Goal: Navigation & Orientation: Find specific page/section

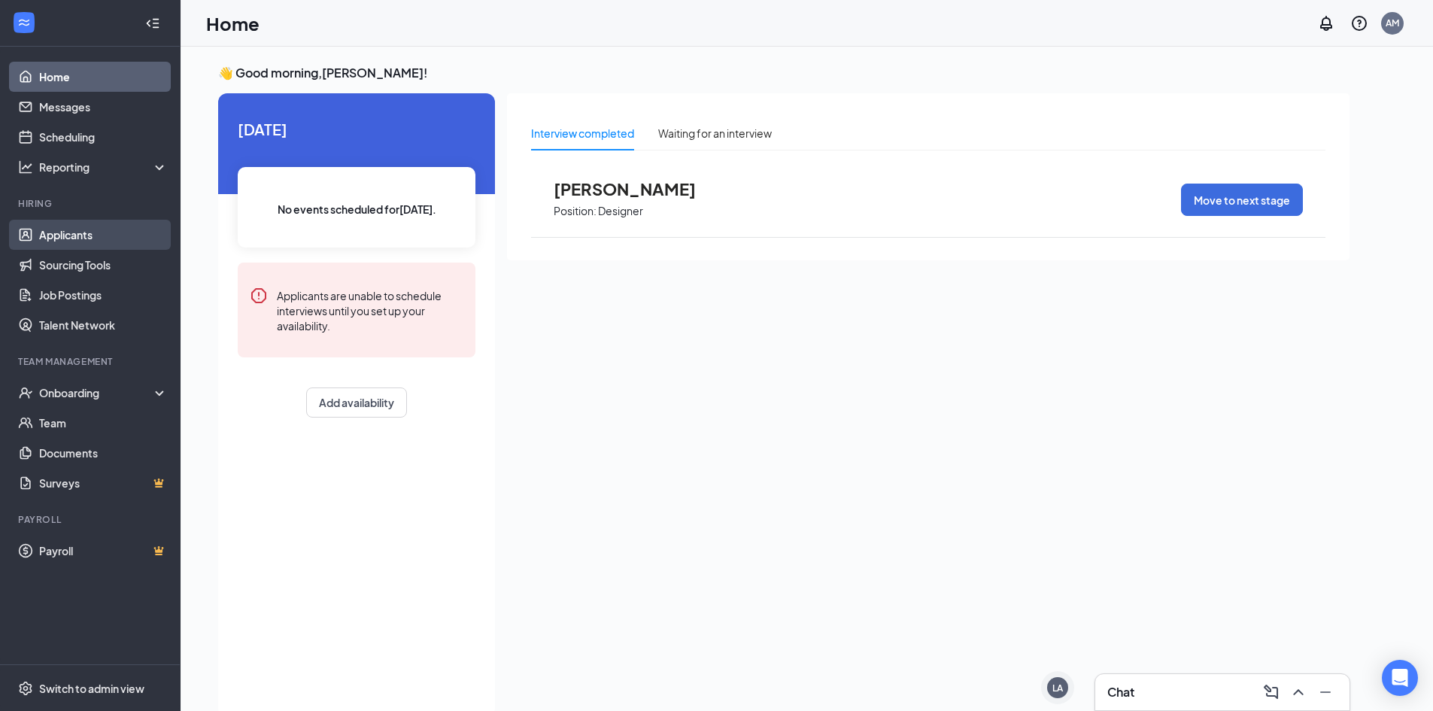
click at [76, 242] on link "Applicants" at bounding box center [103, 235] width 129 height 30
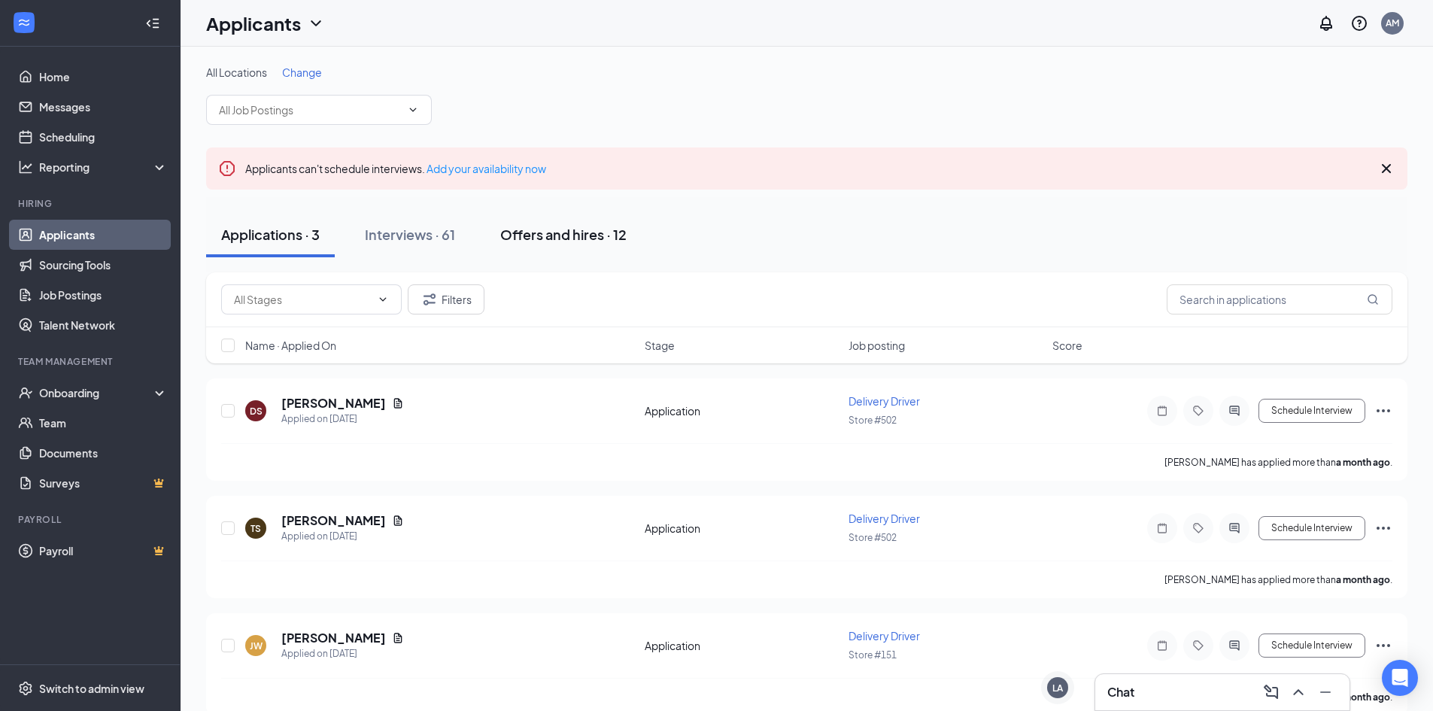
click at [593, 238] on div "Offers and hires · 12" at bounding box center [563, 234] width 126 height 19
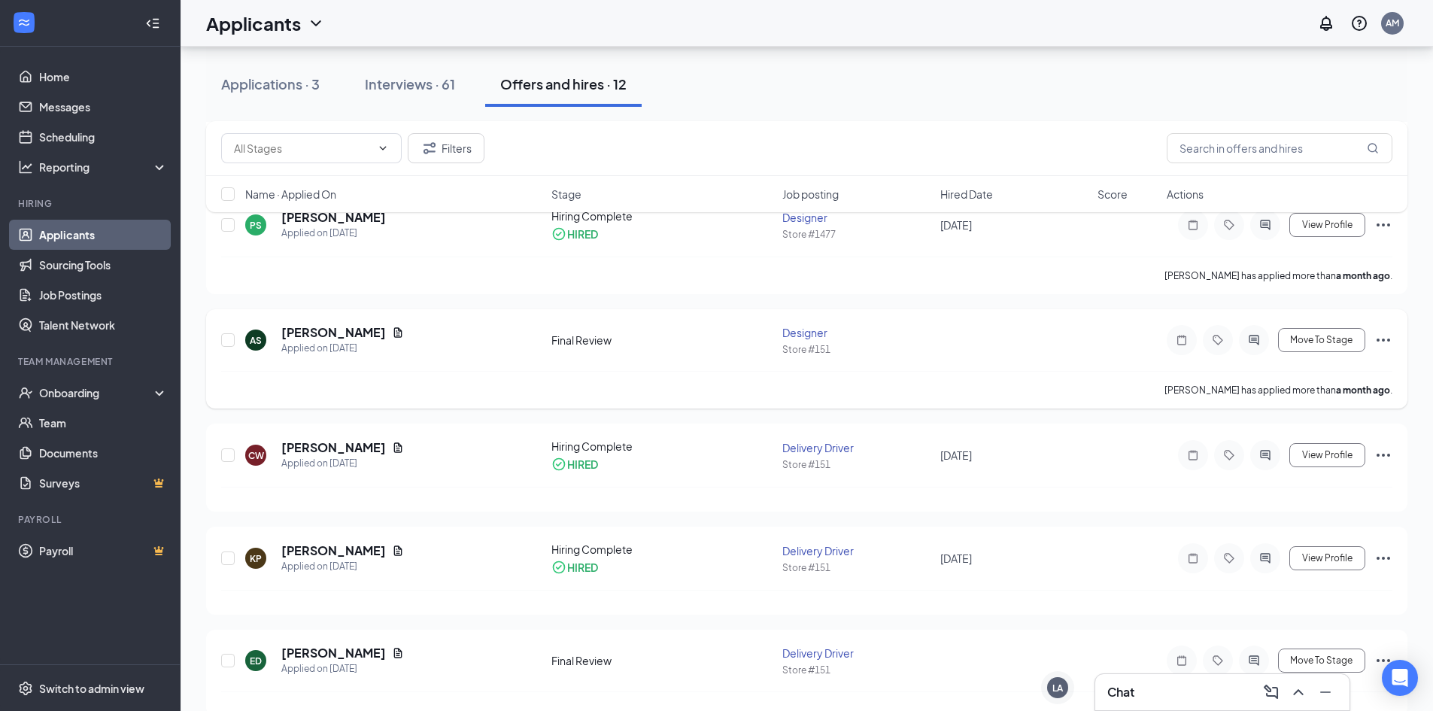
scroll to position [1015, 0]
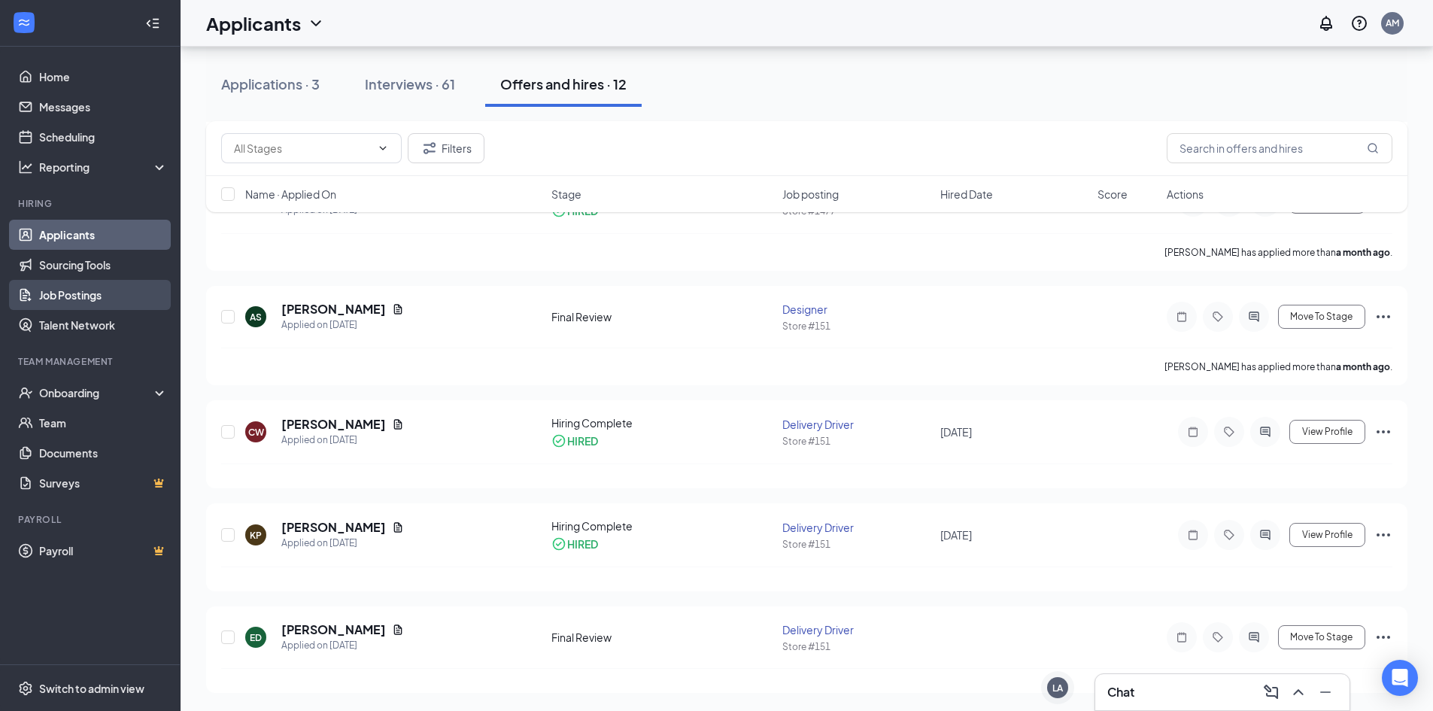
click at [79, 290] on link "Job Postings" at bounding box center [103, 295] width 129 height 30
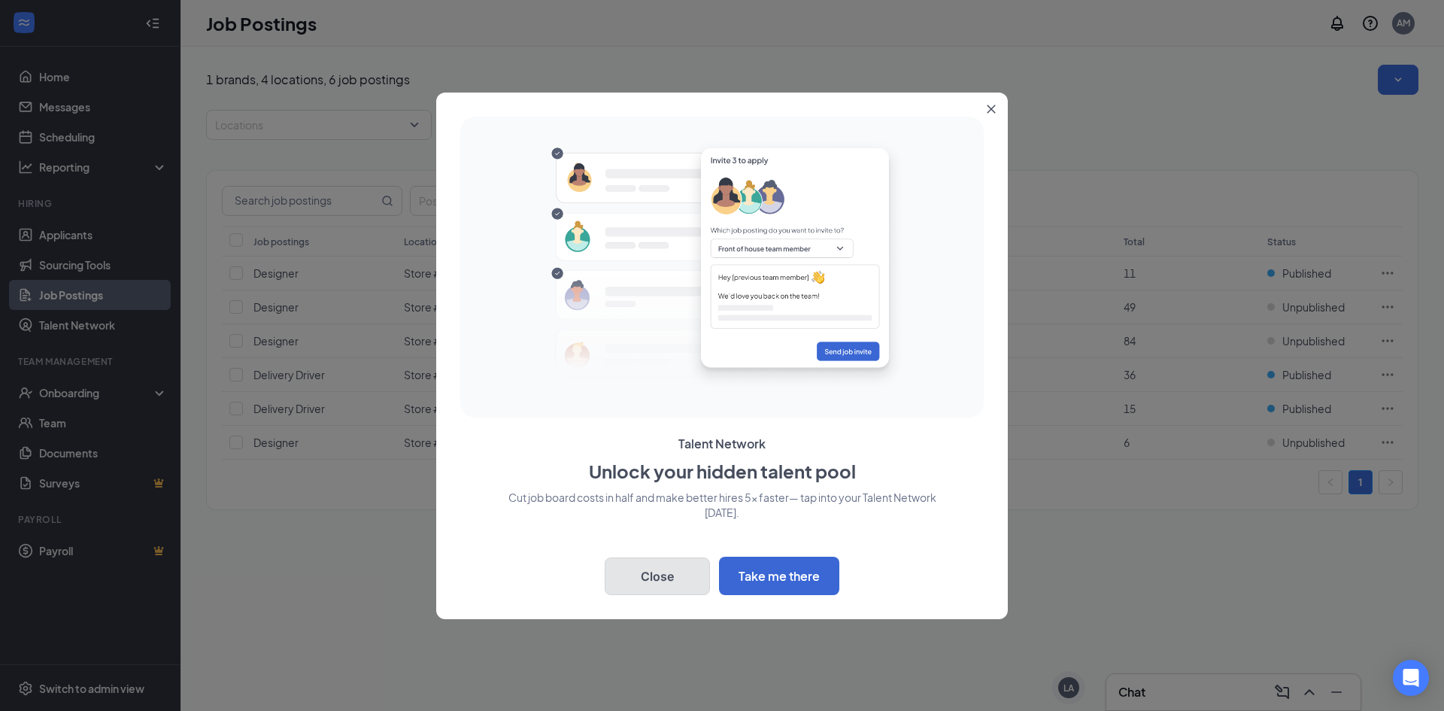
click at [660, 575] on button "Close" at bounding box center [657, 576] width 105 height 38
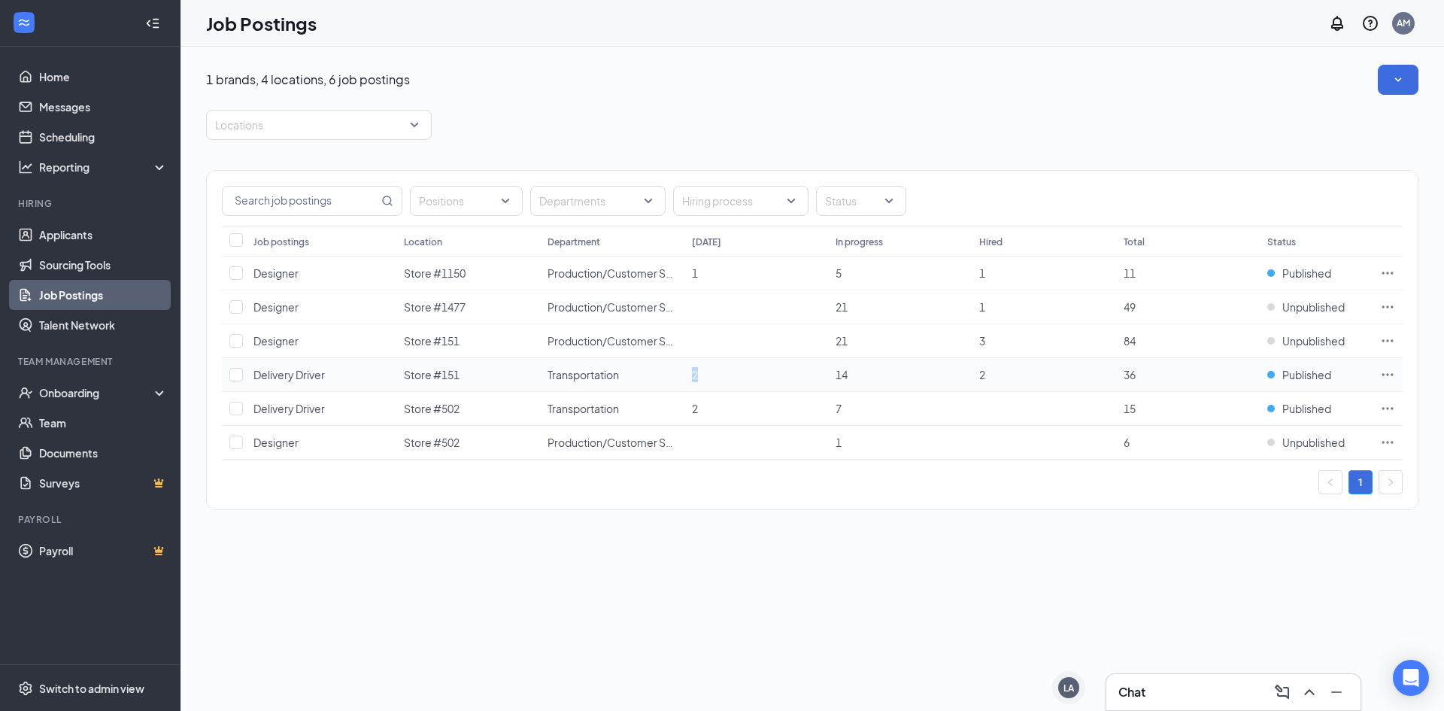
drag, startPoint x: 702, startPoint y: 375, endPoint x: 679, endPoint y: 374, distance: 22.6
click at [679, 374] on tr "Delivery Driver Store #151 Transportation 2 14 2 36 Published" at bounding box center [812, 375] width 1181 height 34
drag, startPoint x: 84, startPoint y: 236, endPoint x: 92, endPoint y: 236, distance: 8.3
click at [84, 236] on link "Applicants" at bounding box center [103, 235] width 129 height 30
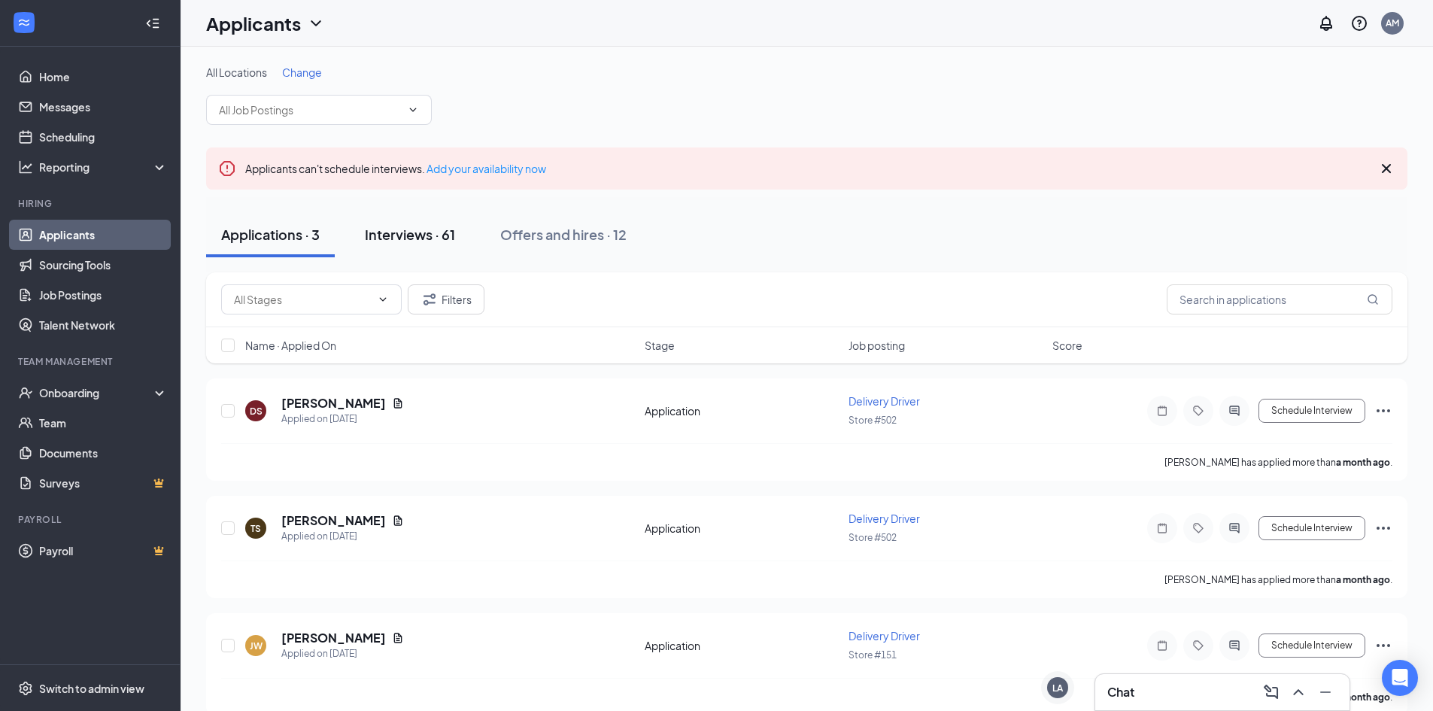
click at [387, 233] on div "Interviews · 61" at bounding box center [410, 234] width 90 height 19
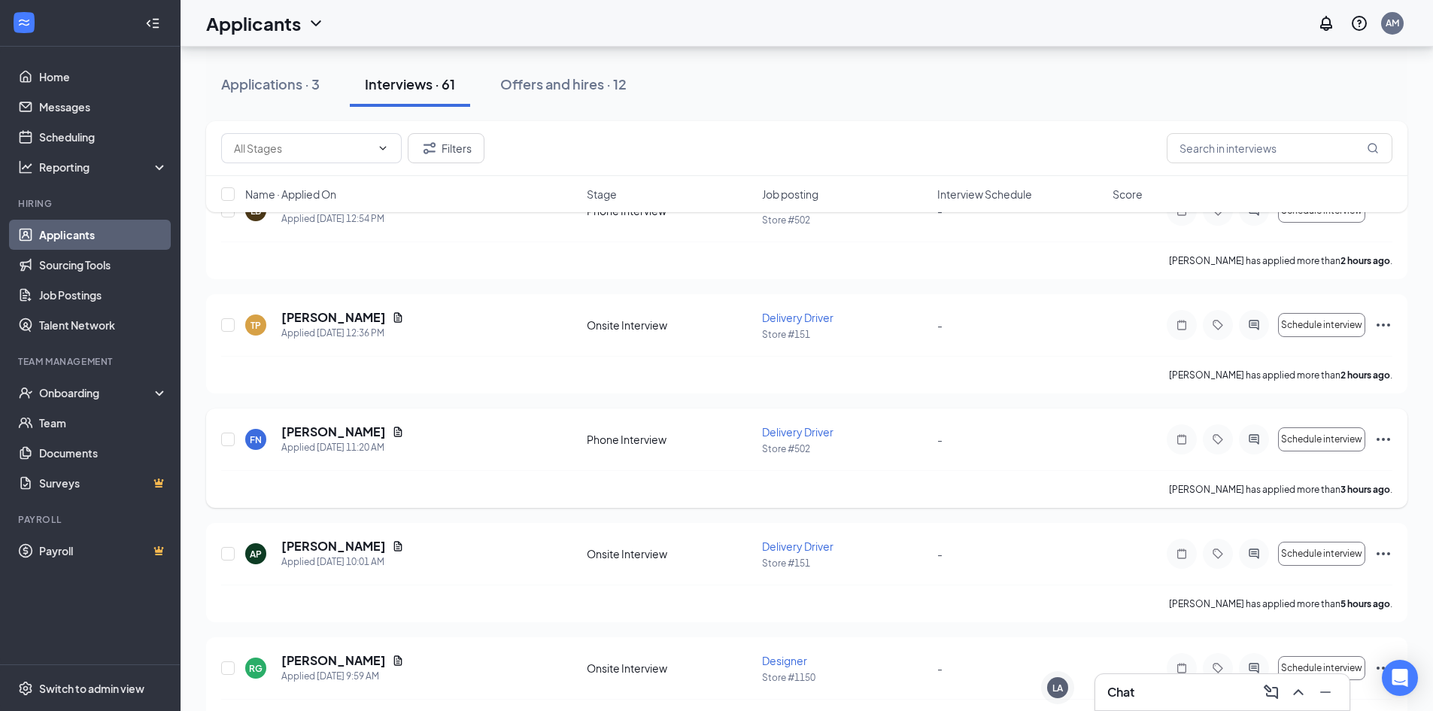
scroll to position [226, 0]
